Goal: Information Seeking & Learning: Learn about a topic

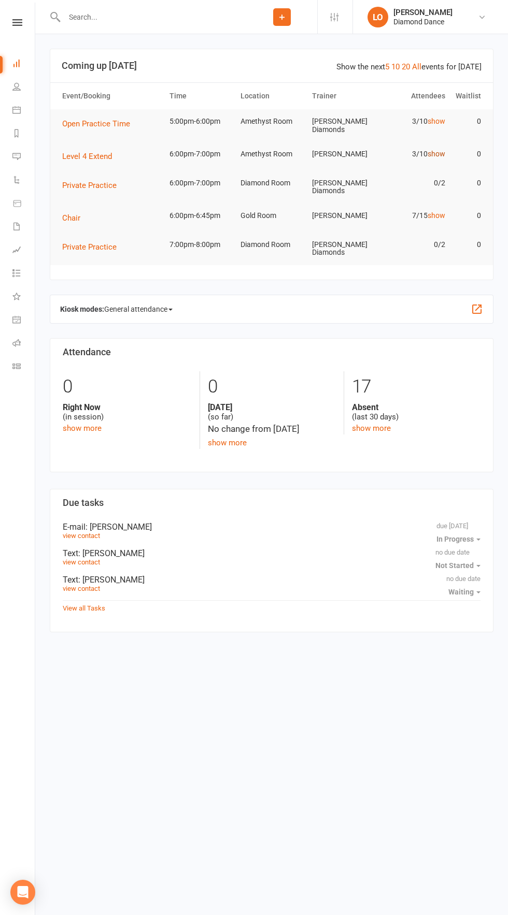
click at [443, 151] on link "show" at bounding box center [436, 154] width 18 height 8
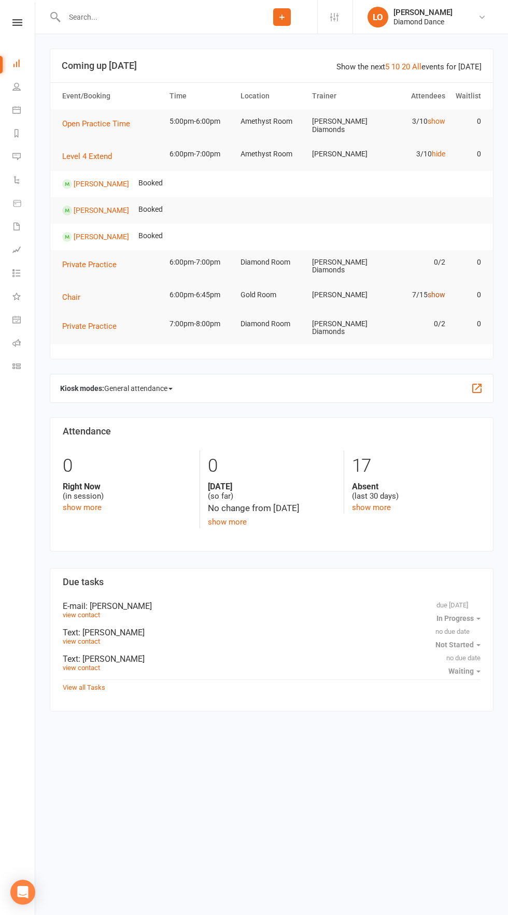
click at [436, 291] on link "show" at bounding box center [436, 295] width 18 height 8
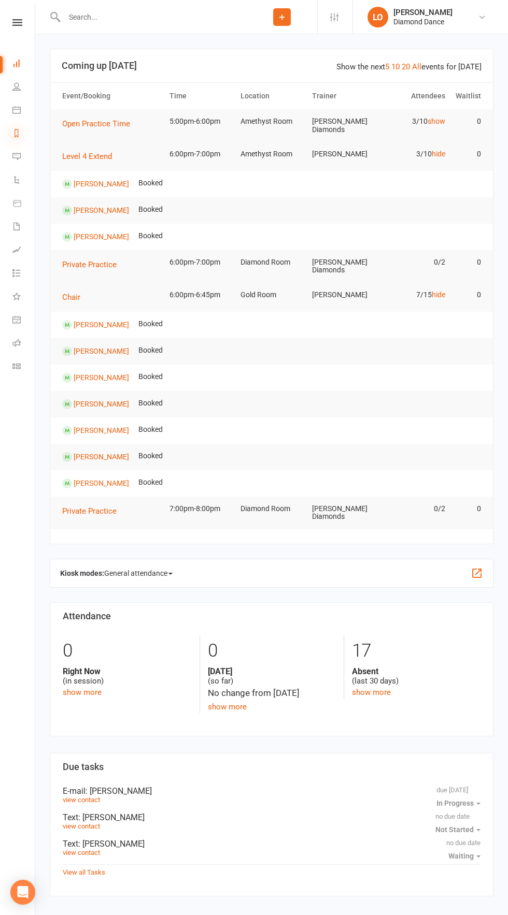
click at [17, 133] on icon at bounding box center [16, 133] width 8 height 8
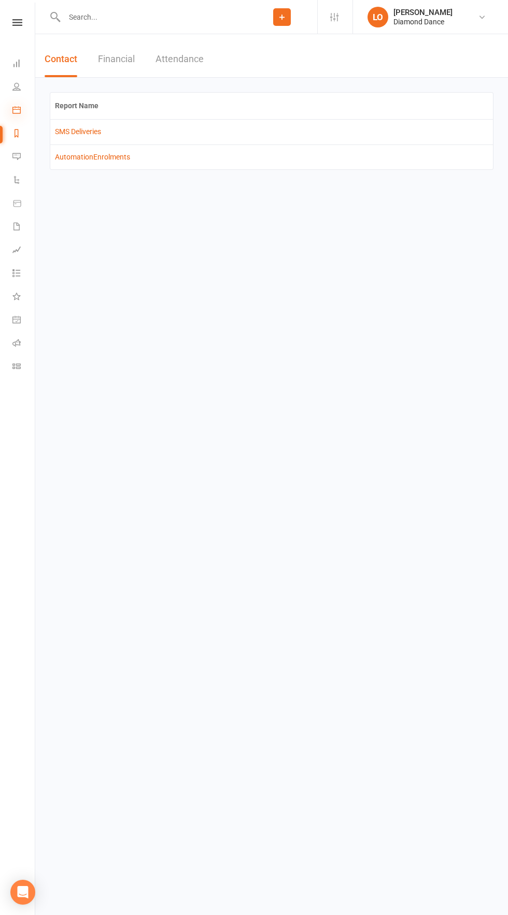
click at [15, 108] on icon at bounding box center [16, 110] width 8 height 8
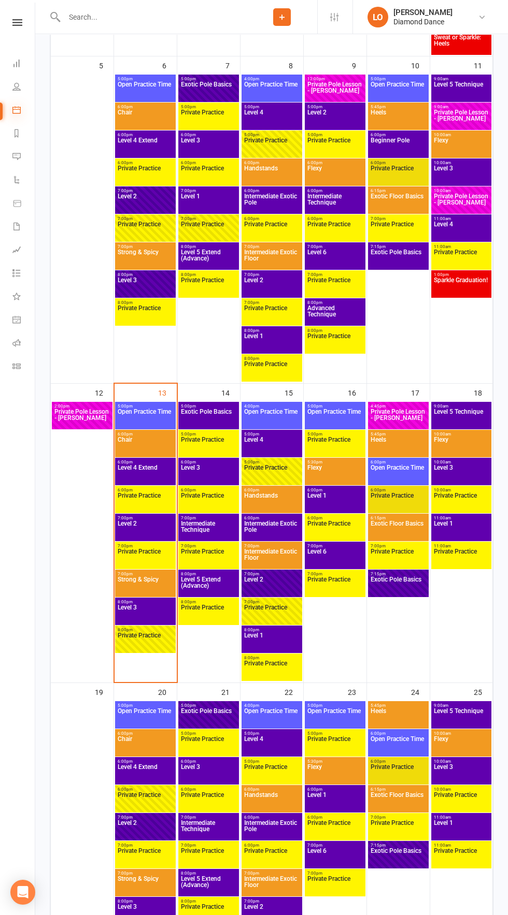
scroll to position [511, 0]
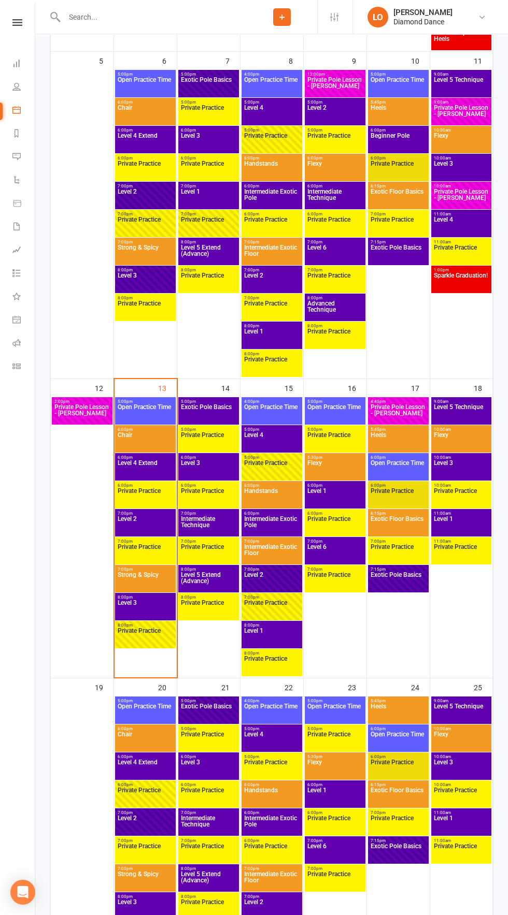
click at [155, 608] on span "Level 3" at bounding box center [145, 609] width 56 height 19
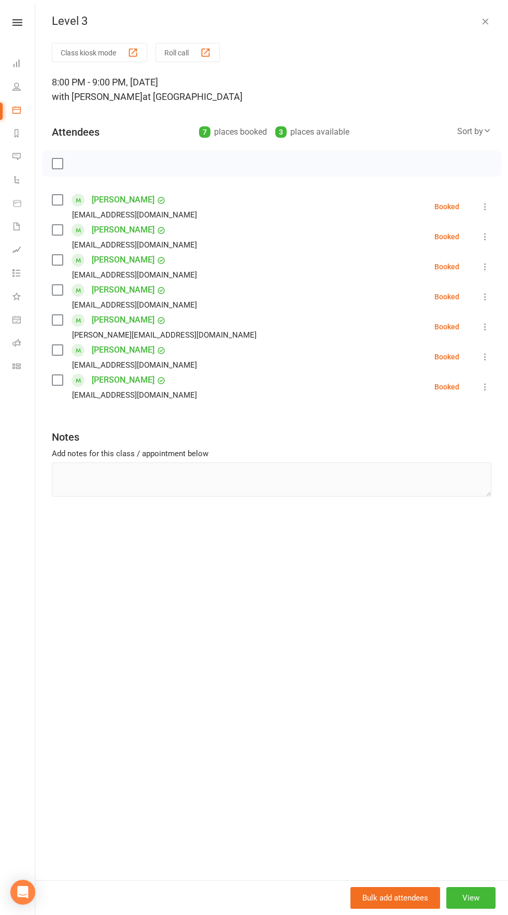
click at [485, 21] on icon "button" at bounding box center [485, 21] width 10 height 10
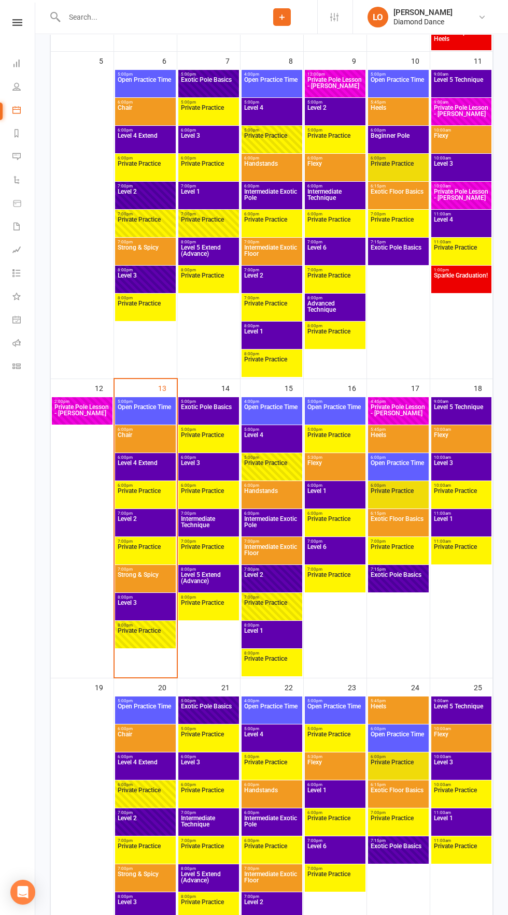
click at [163, 546] on span "Private Practice" at bounding box center [145, 553] width 56 height 19
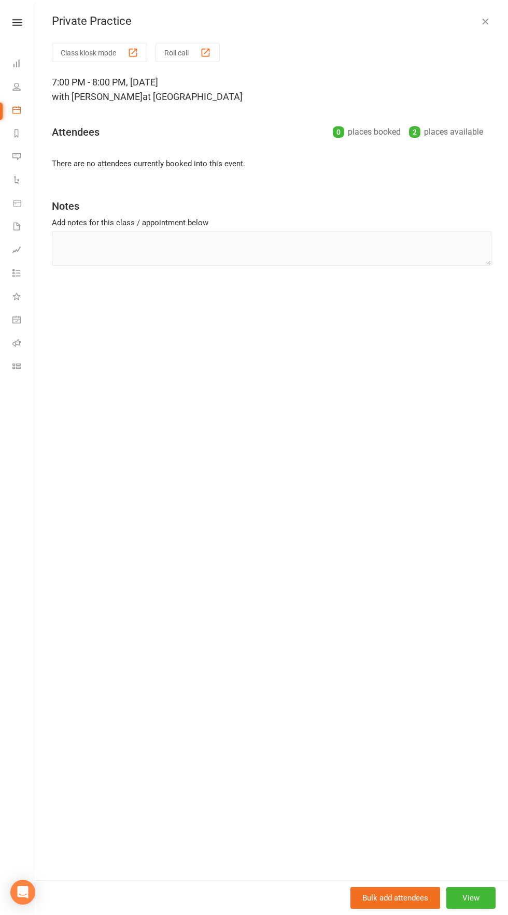
click at [463, 24] on div "Private Practice" at bounding box center [271, 21] width 473 height 13
click at [482, 21] on icon "button" at bounding box center [485, 21] width 10 height 10
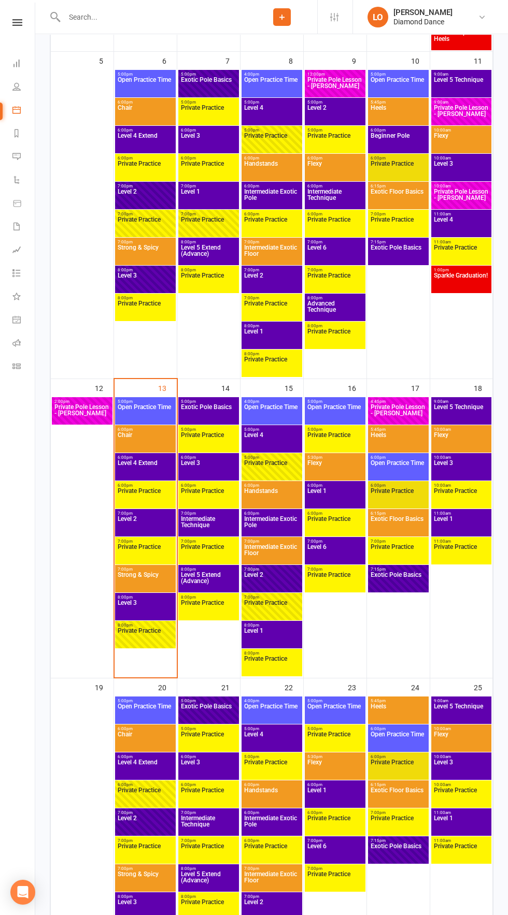
click at [145, 530] on span "Level 2" at bounding box center [145, 525] width 56 height 19
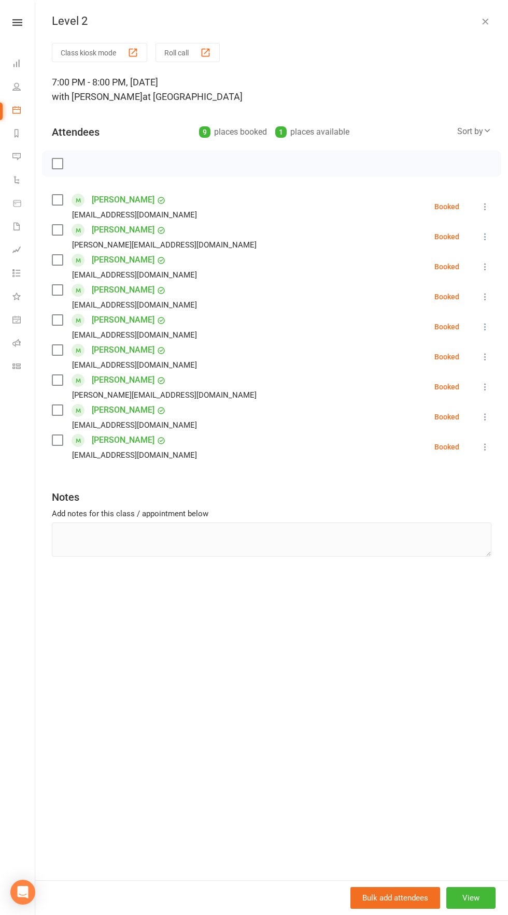
click at [479, 21] on button "button" at bounding box center [485, 21] width 12 height 12
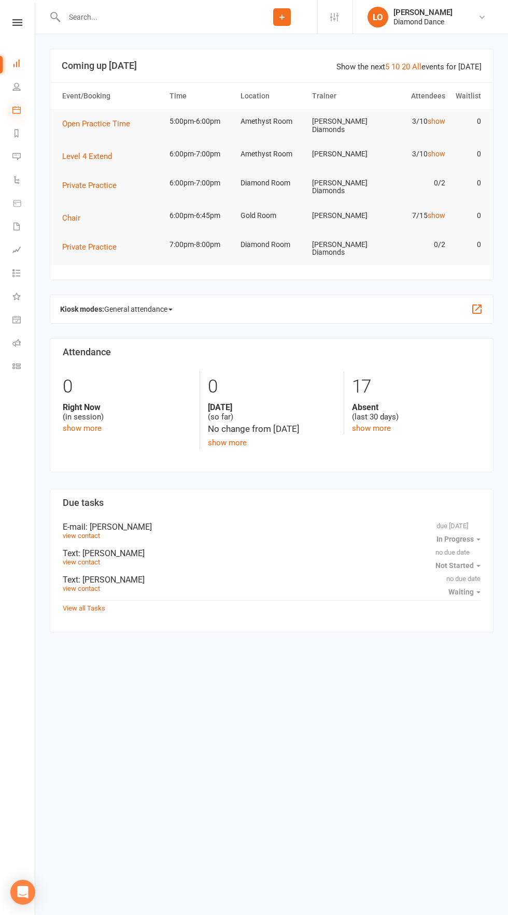
click at [17, 110] on icon at bounding box center [16, 110] width 8 height 8
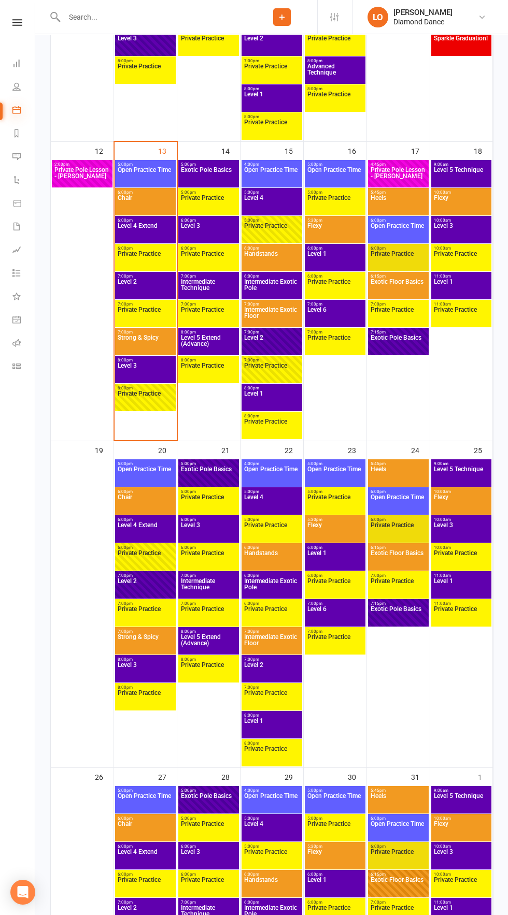
scroll to position [747, 0]
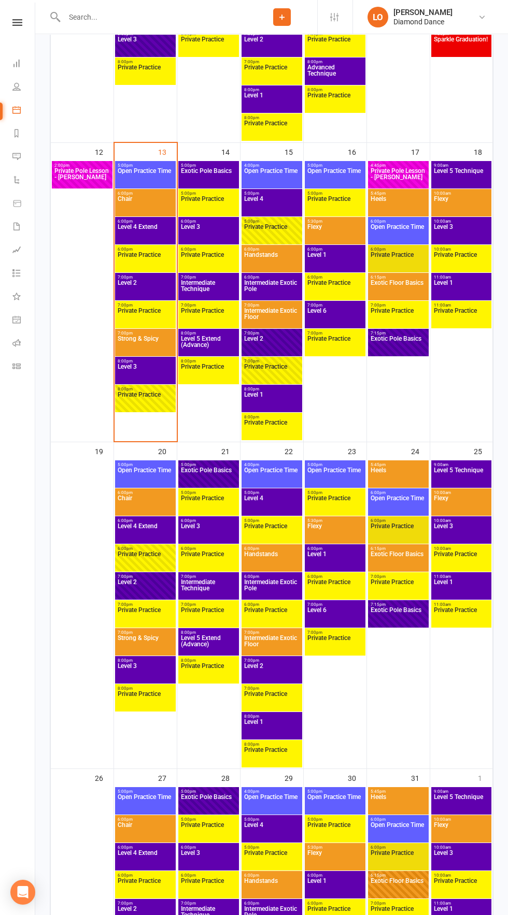
click at [469, 168] on span "Level 5 Technique" at bounding box center [461, 177] width 56 height 19
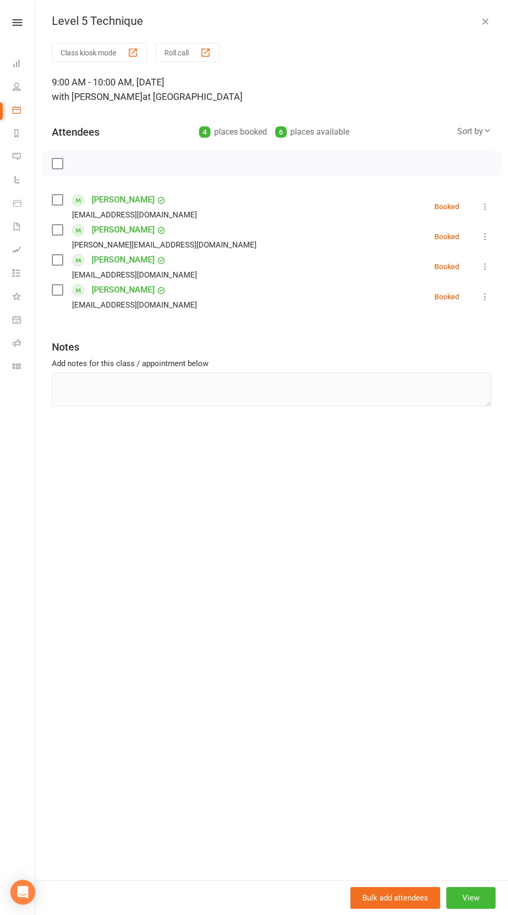
click at [485, 26] on button "button" at bounding box center [485, 21] width 12 height 12
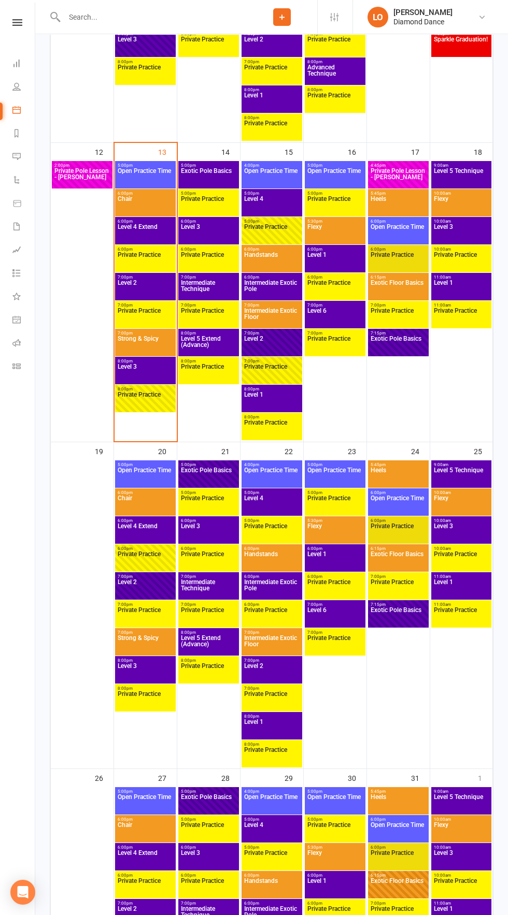
click at [214, 347] on span "Level 5 Extend (Advance)" at bounding box center [208, 345] width 56 height 19
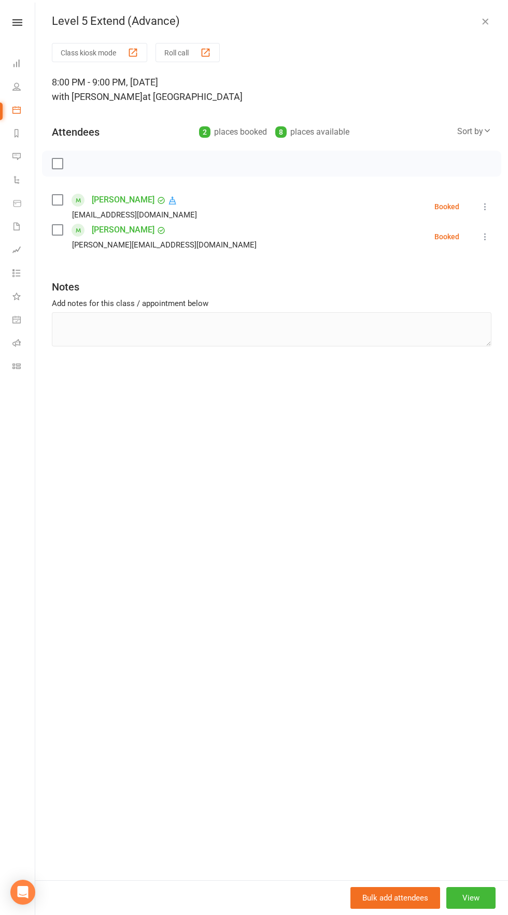
click at [483, 22] on icon "button" at bounding box center [485, 21] width 10 height 10
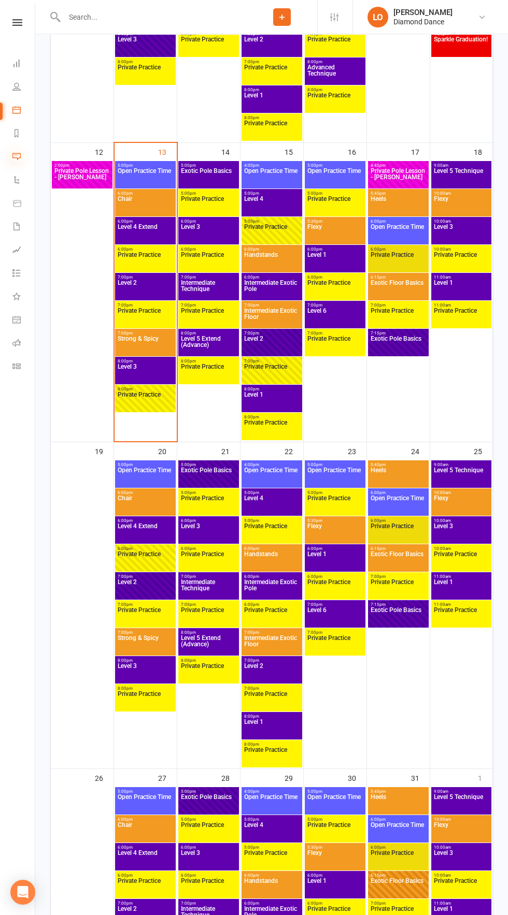
click at [17, 156] on icon at bounding box center [16, 156] width 8 height 8
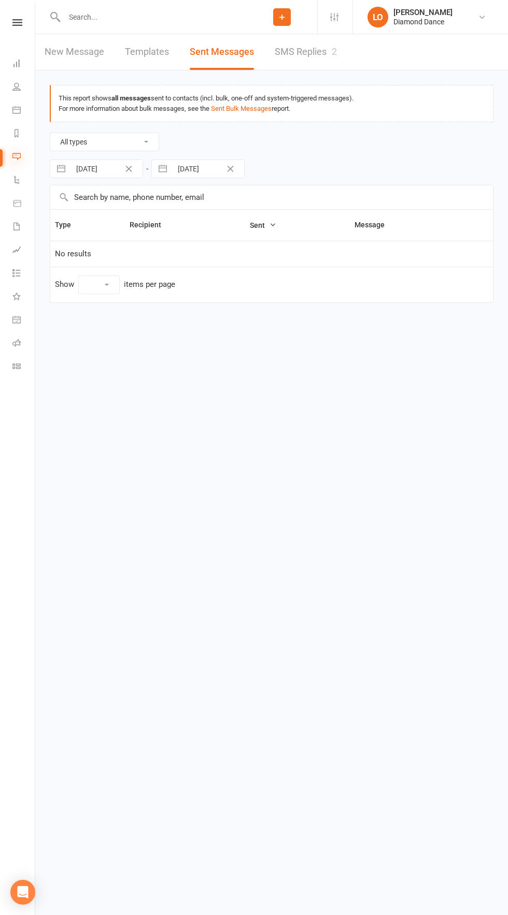
select select "10"
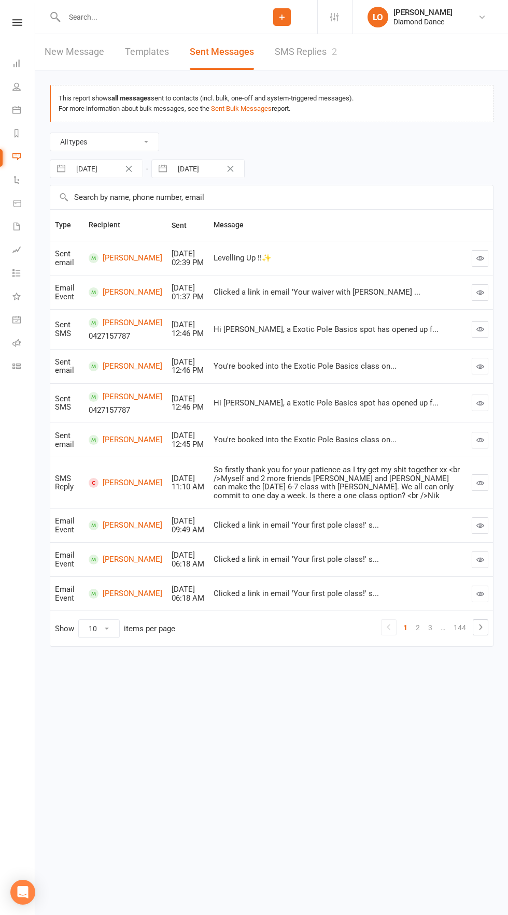
click at [480, 290] on icon "button" at bounding box center [480, 293] width 8 height 8
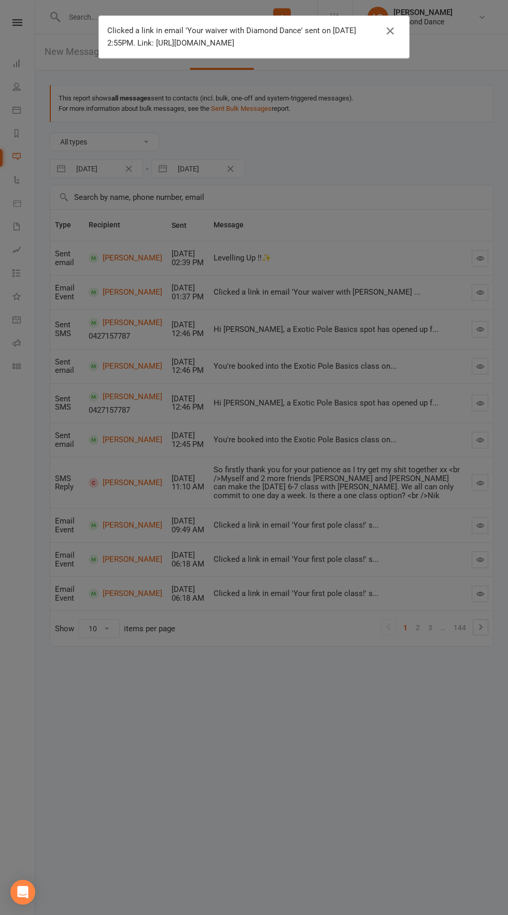
click at [392, 739] on div "Clicked a link in email 'Your waiver with Diamond Dance' sent on [DATE] 2:55PM.…" at bounding box center [254, 457] width 508 height 915
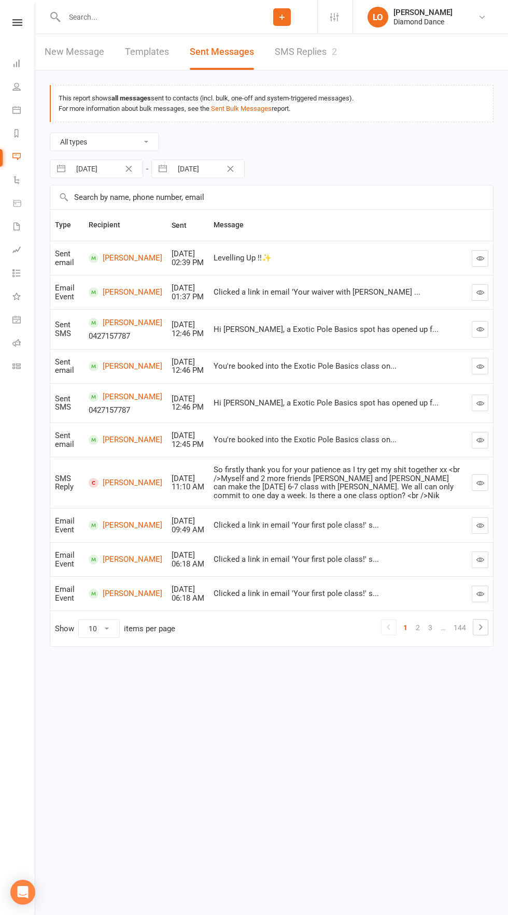
click at [480, 254] on button "button" at bounding box center [479, 258] width 17 height 17
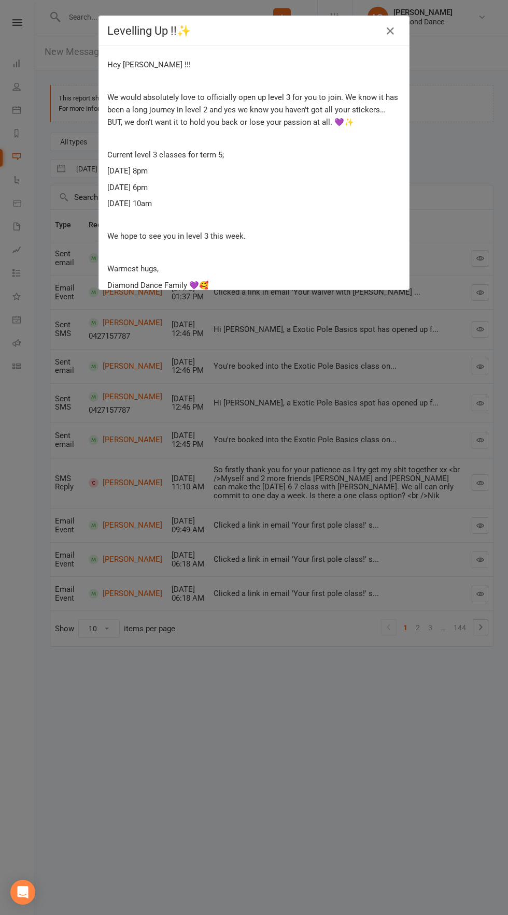
scroll to position [14, 0]
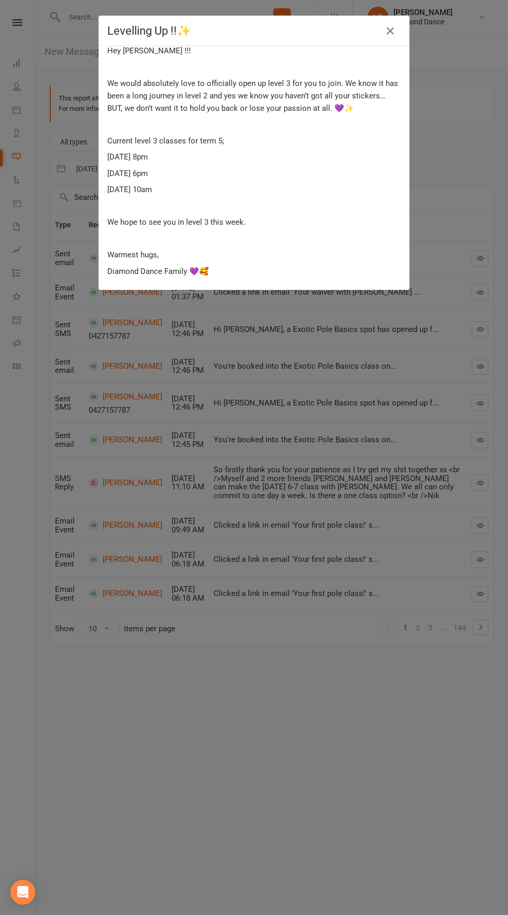
click at [407, 777] on div "Levelling Up !!✨ Hey [PERSON_NAME] !!! We would absolutely love to officially o…" at bounding box center [254, 457] width 508 height 915
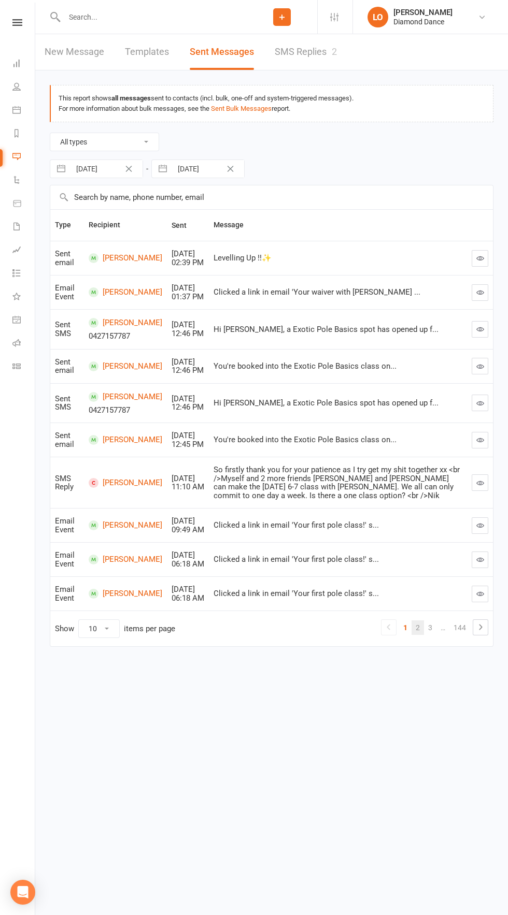
click at [413, 635] on link "2" at bounding box center [417, 628] width 12 height 15
